Goal: Information Seeking & Learning: Understand process/instructions

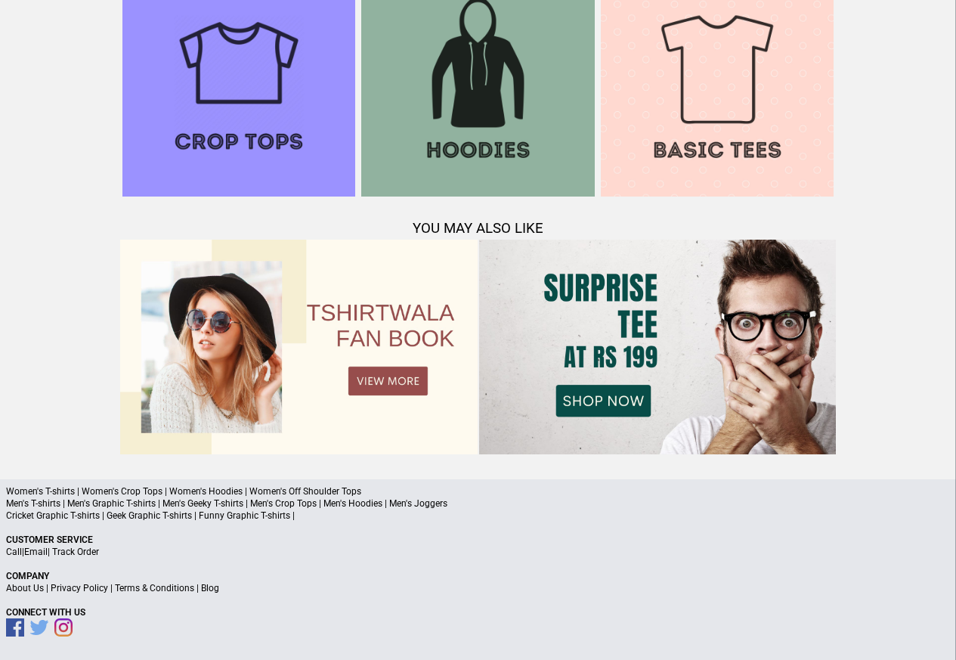
scroll to position [1458, 0]
click at [145, 586] on link "Terms & Conditions" at bounding box center [154, 588] width 79 height 11
